Goal: Information Seeking & Learning: Learn about a topic

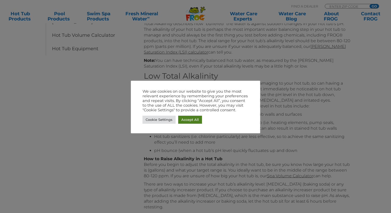
click at [193, 118] on link "Accept All" at bounding box center [190, 120] width 24 height 8
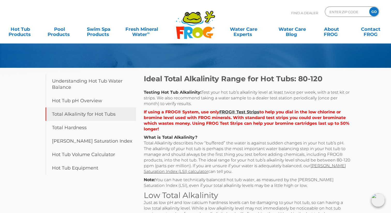
scroll to position [34, 0]
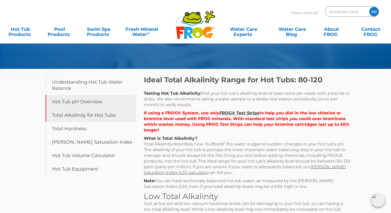
click at [66, 99] on link "Hot Tub pH Overview" at bounding box center [91, 101] width 91 height 13
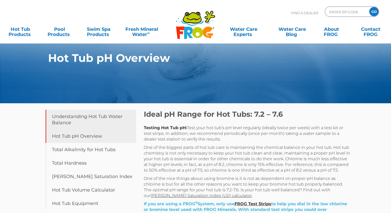
click at [65, 122] on link "Understanding Hot Tub Water Balance" at bounding box center [91, 120] width 91 height 20
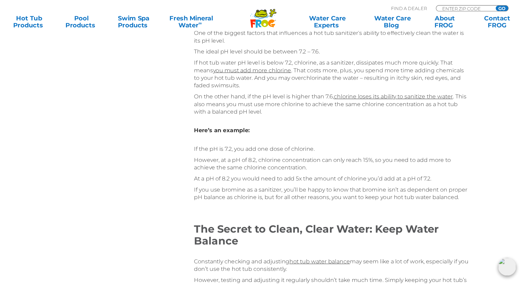
scroll to position [1036, 0]
